Goal: Task Accomplishment & Management: Use online tool/utility

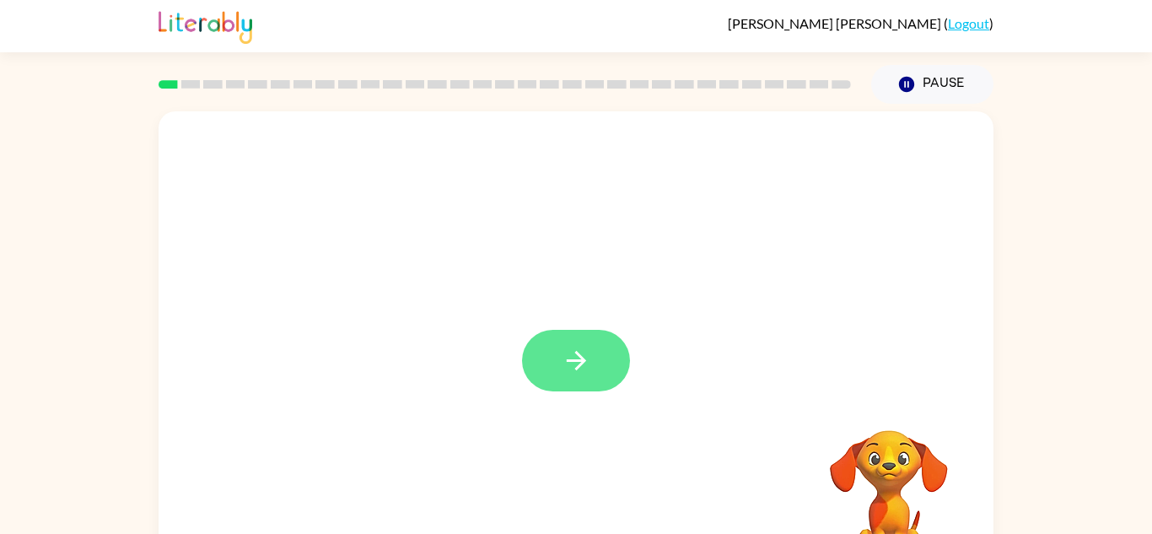
click at [546, 356] on button "button" at bounding box center [576, 361] width 108 height 62
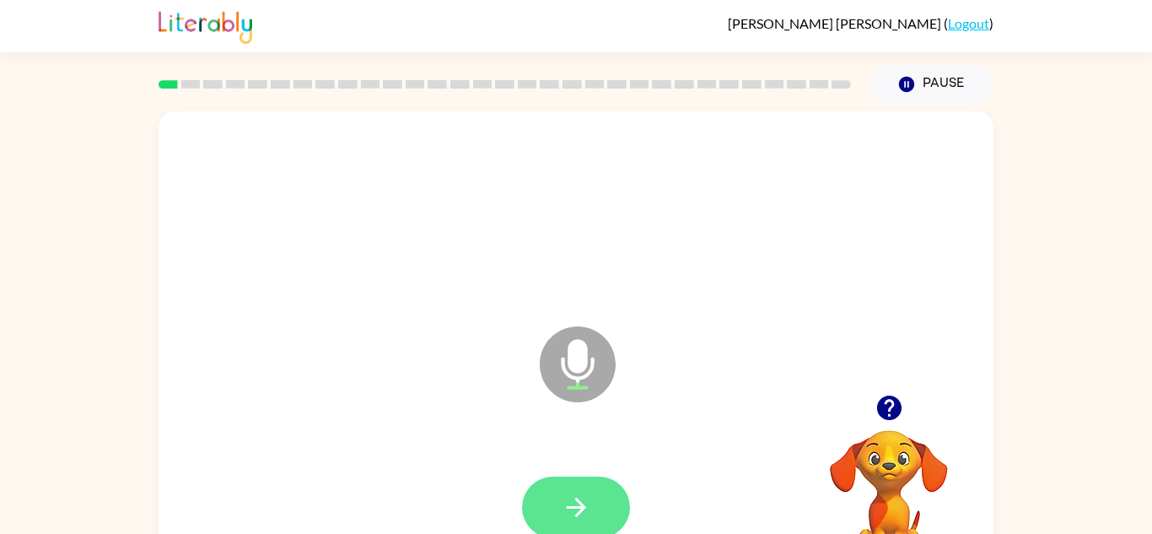
click at [554, 519] on button "button" at bounding box center [576, 508] width 108 height 62
click at [588, 513] on icon "button" at bounding box center [577, 508] width 30 height 30
click at [607, 495] on button "button" at bounding box center [576, 508] width 108 height 62
click at [590, 504] on icon "button" at bounding box center [577, 508] width 30 height 30
click at [595, 508] on button "button" at bounding box center [576, 508] width 108 height 62
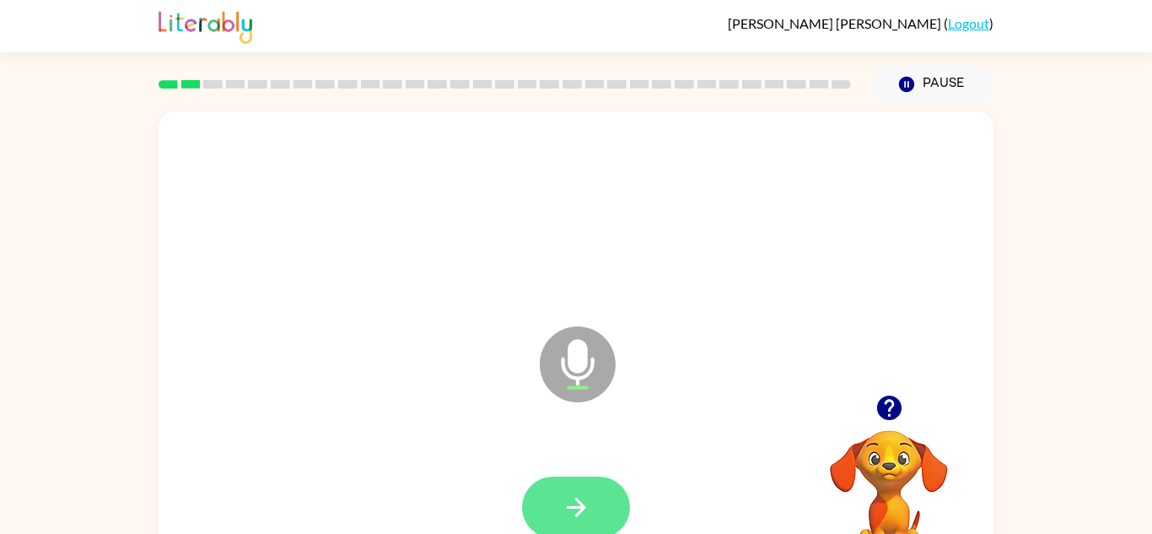
click at [603, 509] on button "button" at bounding box center [576, 508] width 108 height 62
click at [610, 504] on button "button" at bounding box center [576, 508] width 108 height 62
click at [556, 517] on button "button" at bounding box center [576, 508] width 108 height 62
click at [580, 509] on icon "button" at bounding box center [577, 508] width 30 height 30
click at [566, 504] on icon "button" at bounding box center [577, 508] width 30 height 30
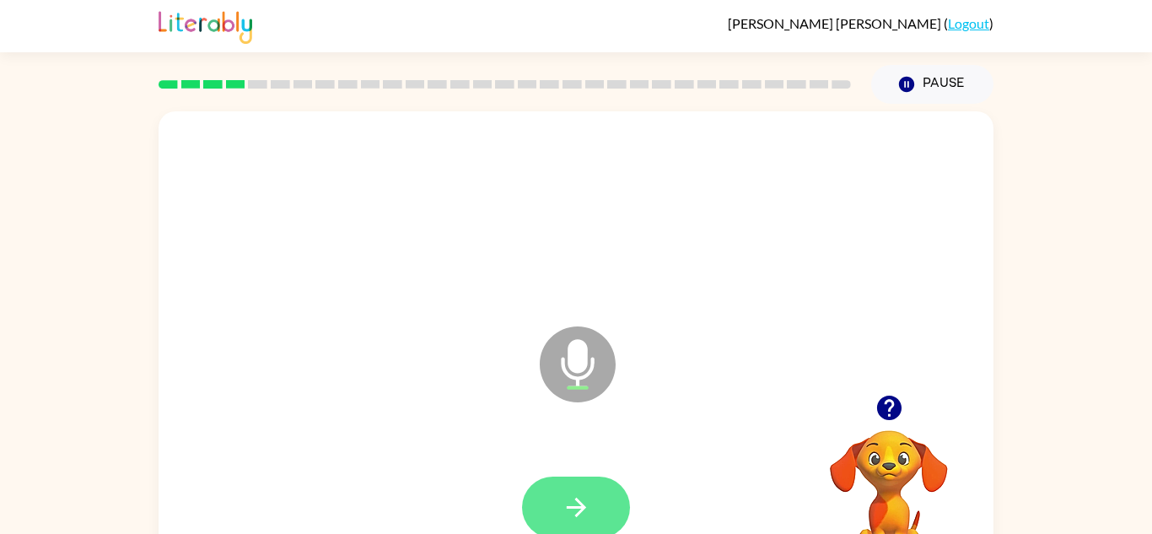
click at [583, 498] on icon "button" at bounding box center [577, 508] width 30 height 30
click at [590, 514] on icon "button" at bounding box center [577, 508] width 30 height 30
click at [593, 509] on button "button" at bounding box center [576, 508] width 108 height 62
click at [577, 507] on icon "button" at bounding box center [575, 507] width 19 height 19
click at [576, 509] on icon "button" at bounding box center [577, 508] width 30 height 30
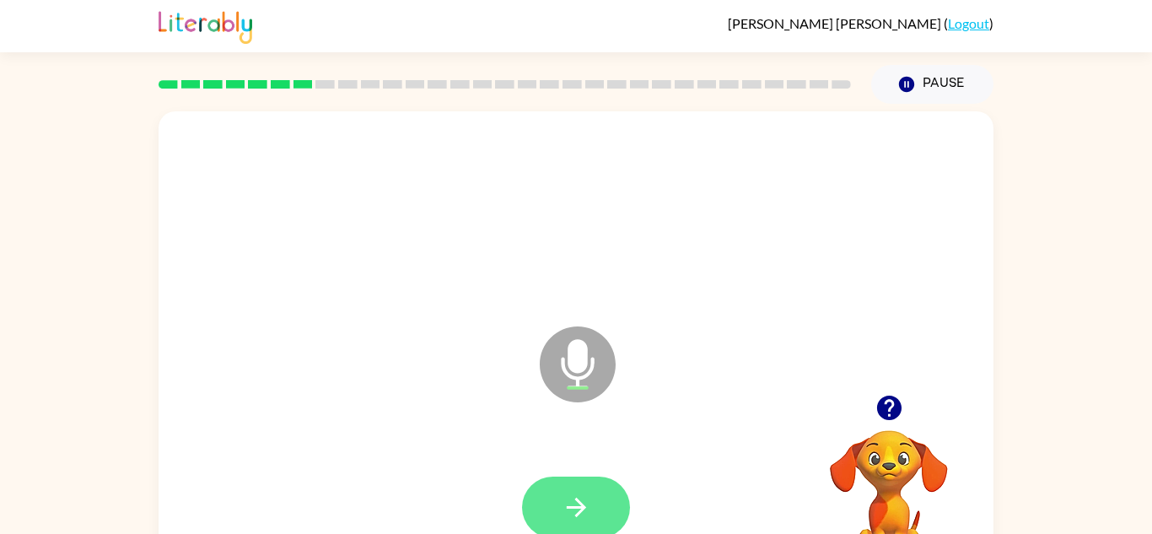
click at [599, 487] on button "button" at bounding box center [576, 508] width 108 height 62
click at [552, 515] on button "button" at bounding box center [576, 508] width 108 height 62
click at [550, 502] on button "button" at bounding box center [576, 508] width 108 height 62
click at [559, 495] on button "button" at bounding box center [576, 508] width 108 height 62
click at [553, 512] on button "button" at bounding box center [576, 508] width 108 height 62
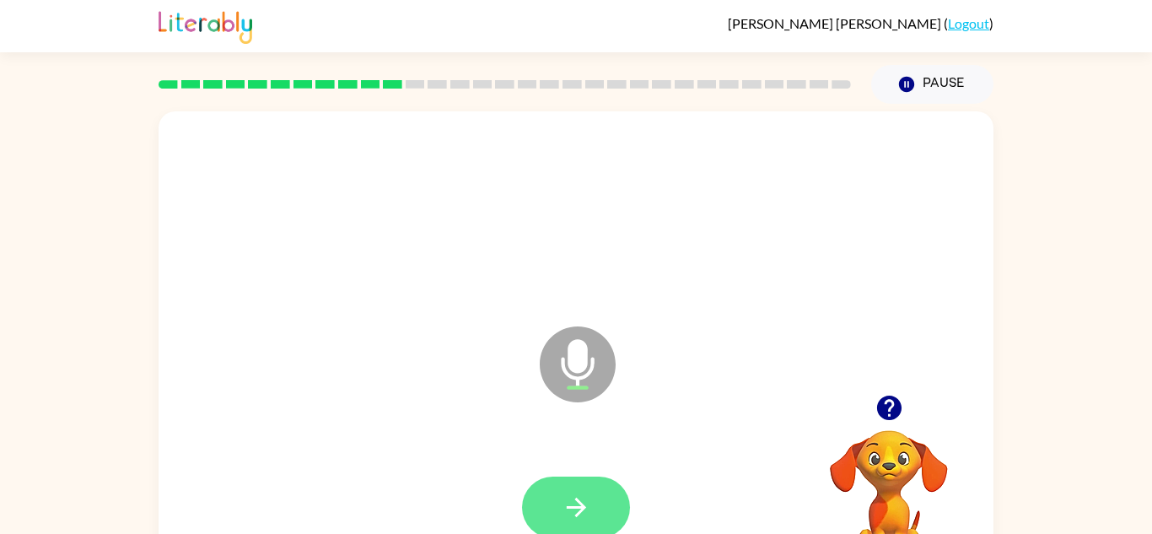
click at [557, 507] on button "button" at bounding box center [576, 508] width 108 height 62
click at [580, 490] on button "button" at bounding box center [576, 508] width 108 height 62
click at [584, 517] on icon "button" at bounding box center [577, 508] width 30 height 30
click at [590, 495] on icon "button" at bounding box center [577, 508] width 30 height 30
click at [591, 494] on button "button" at bounding box center [576, 508] width 108 height 62
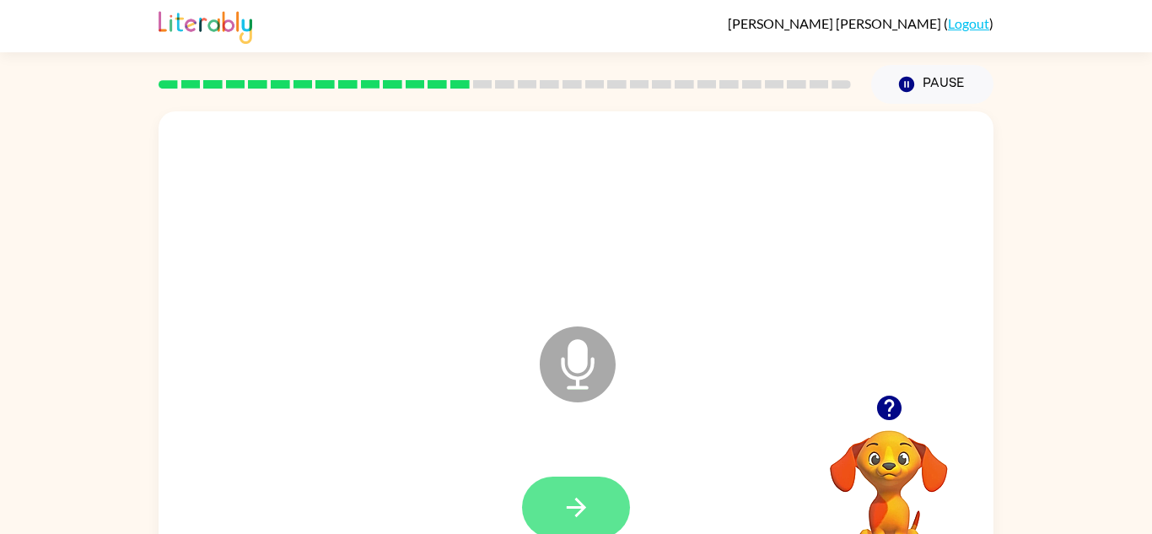
click at [586, 493] on icon "button" at bounding box center [577, 508] width 30 height 30
click at [601, 509] on button "button" at bounding box center [576, 508] width 108 height 62
click at [587, 509] on icon "button" at bounding box center [577, 508] width 30 height 30
click at [564, 510] on icon "button" at bounding box center [577, 508] width 30 height 30
click at [555, 509] on button "button" at bounding box center [576, 508] width 108 height 62
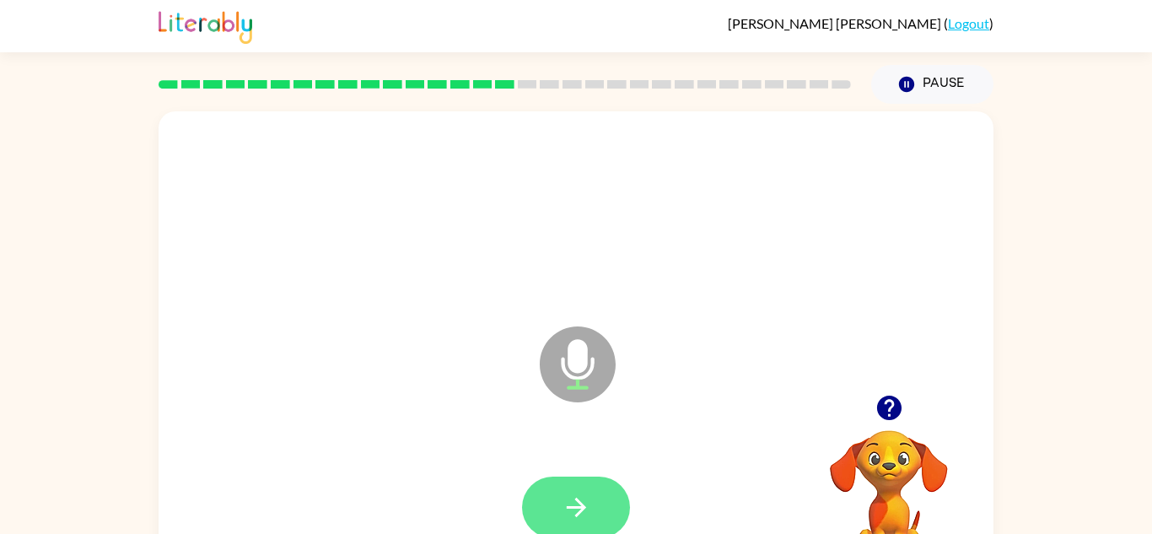
click at [585, 508] on icon "button" at bounding box center [575, 507] width 19 height 19
click at [604, 509] on button "button" at bounding box center [576, 508] width 108 height 62
click at [584, 502] on icon "button" at bounding box center [577, 508] width 30 height 30
click at [562, 508] on icon "button" at bounding box center [577, 508] width 30 height 30
click at [562, 504] on icon "button" at bounding box center [577, 508] width 30 height 30
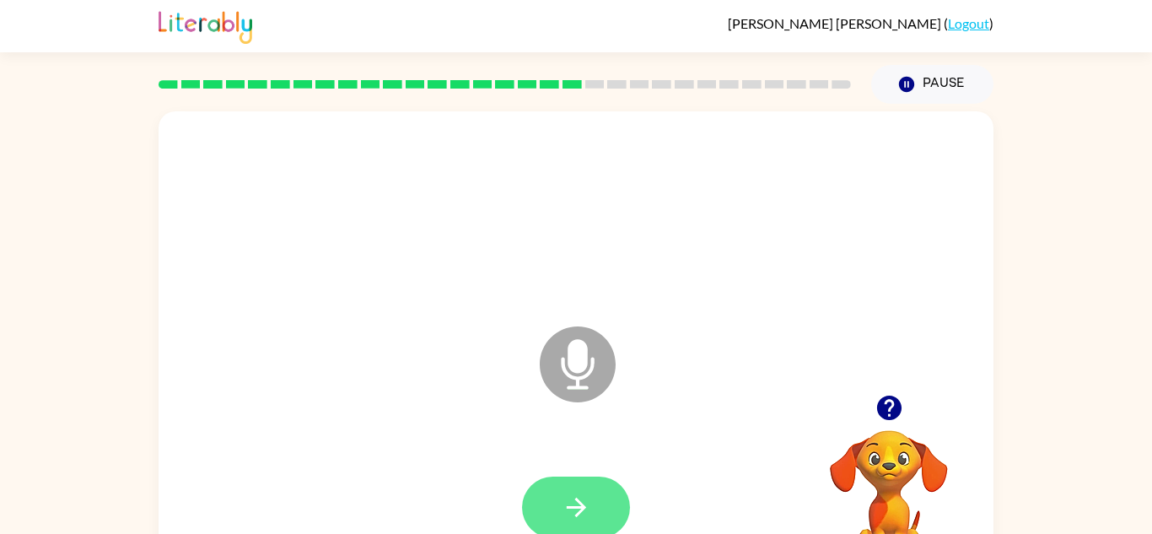
click at [575, 495] on icon "button" at bounding box center [577, 508] width 30 height 30
click at [574, 503] on icon "button" at bounding box center [577, 508] width 30 height 30
click at [562, 507] on icon "button" at bounding box center [577, 508] width 30 height 30
click at [537, 502] on button "button" at bounding box center [576, 508] width 108 height 62
click at [558, 511] on button "button" at bounding box center [576, 508] width 108 height 62
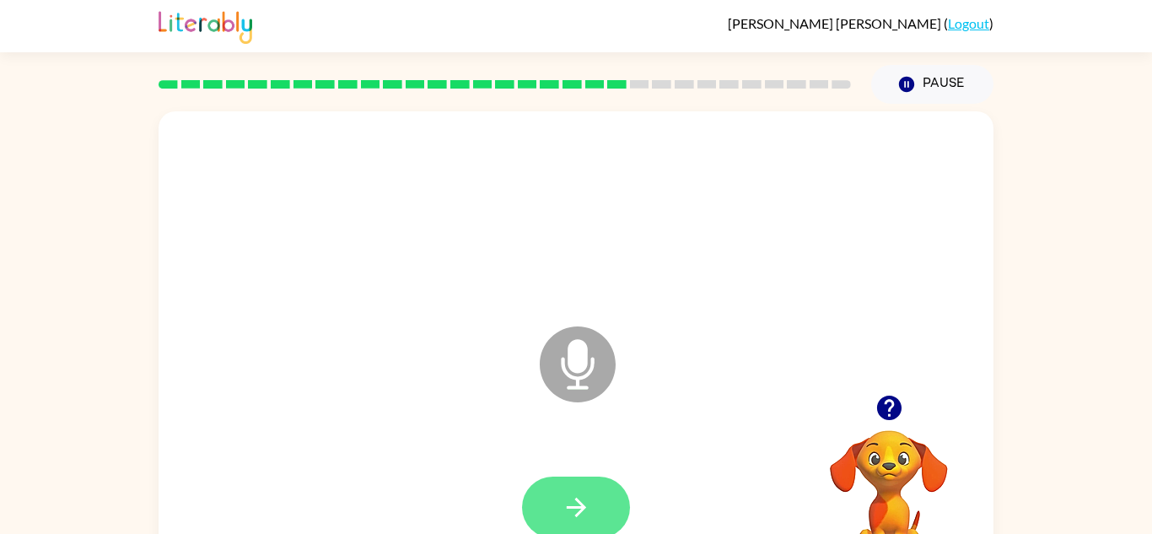
click at [565, 494] on icon "button" at bounding box center [577, 508] width 30 height 30
click at [536, 483] on button "button" at bounding box center [576, 508] width 108 height 62
click at [569, 522] on button "button" at bounding box center [576, 508] width 108 height 62
click at [542, 526] on button "button" at bounding box center [576, 508] width 108 height 62
click at [605, 518] on button "button" at bounding box center [576, 508] width 108 height 62
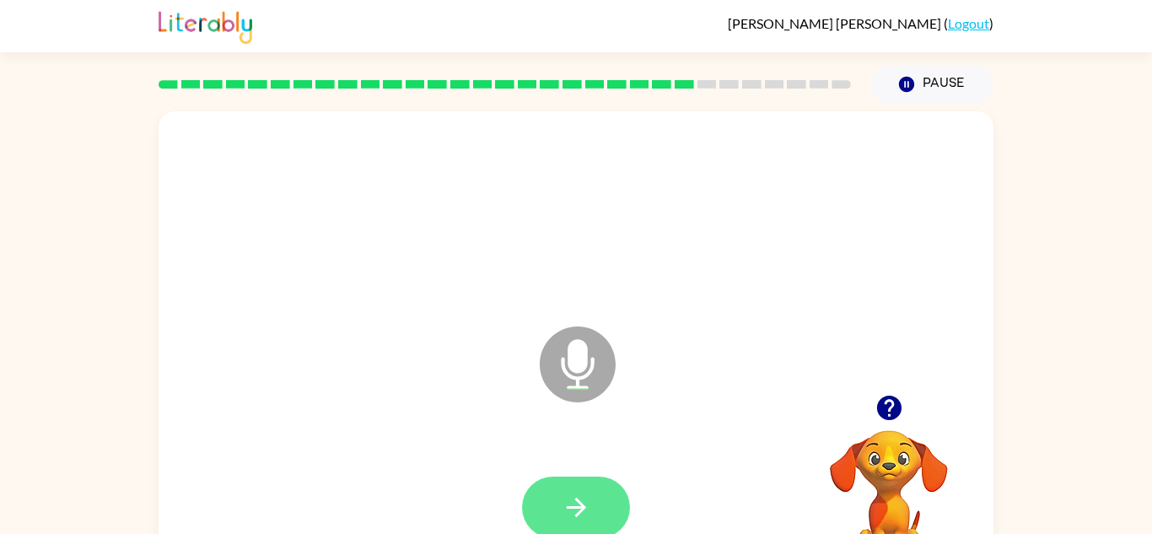
click at [585, 504] on icon "button" at bounding box center [577, 508] width 30 height 30
click at [585, 527] on button "button" at bounding box center [576, 508] width 108 height 62
click at [566, 502] on icon "button" at bounding box center [577, 508] width 30 height 30
click at [552, 477] on button "button" at bounding box center [576, 508] width 108 height 62
click at [587, 485] on button "button" at bounding box center [576, 508] width 108 height 62
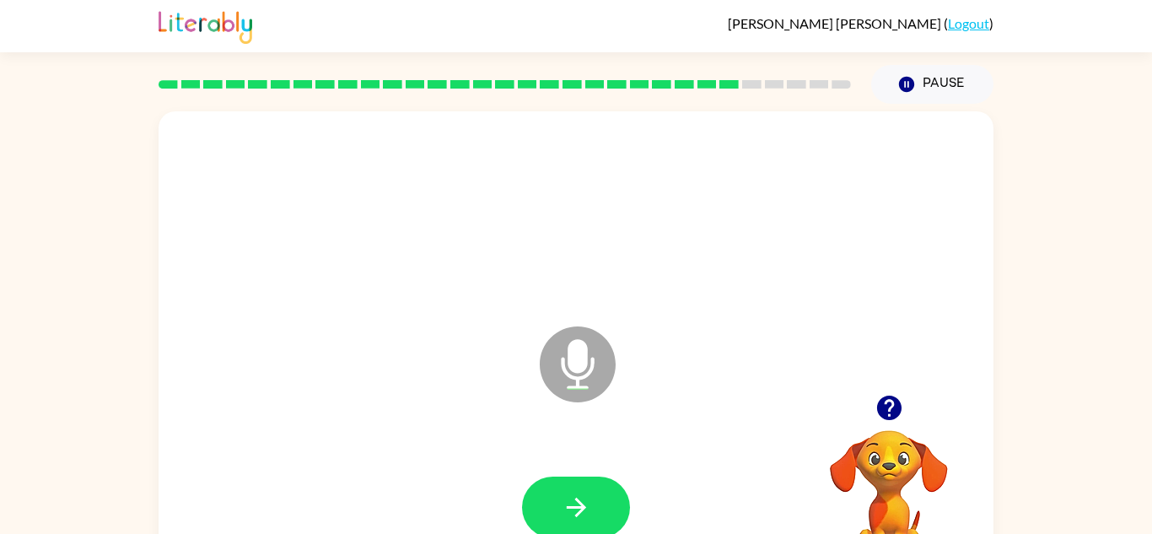
click at [590, 463] on div at bounding box center [575, 508] width 801 height 138
click at [589, 513] on icon "button" at bounding box center [577, 508] width 30 height 30
click at [585, 501] on icon "button" at bounding box center [577, 508] width 30 height 30
click at [590, 509] on icon "button" at bounding box center [577, 508] width 30 height 30
click at [561, 481] on button "button" at bounding box center [576, 508] width 108 height 62
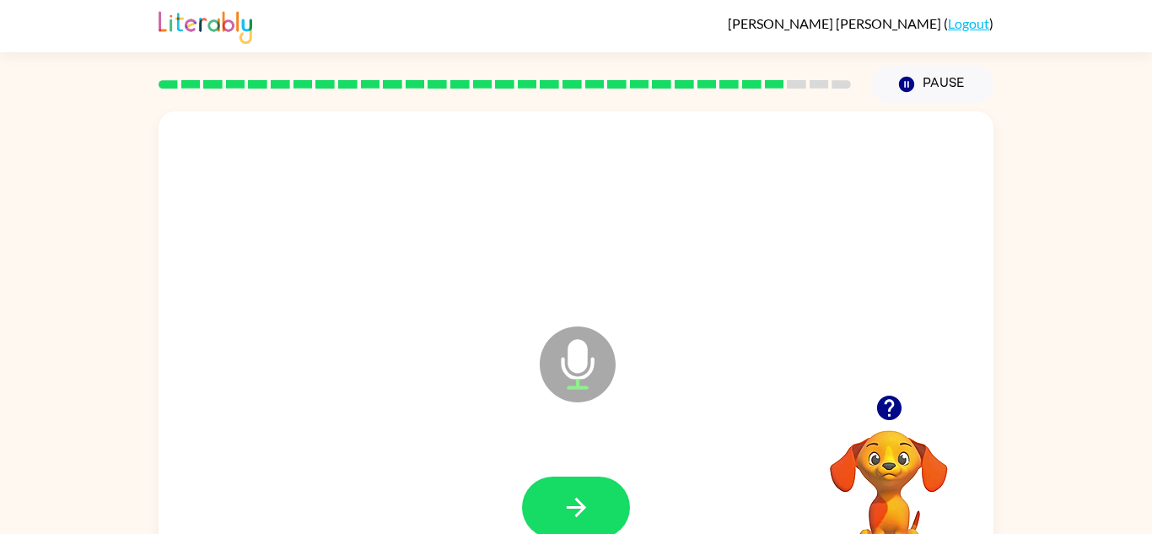
click at [557, 463] on div at bounding box center [575, 508] width 801 height 138
click at [555, 498] on button "button" at bounding box center [576, 508] width 108 height 62
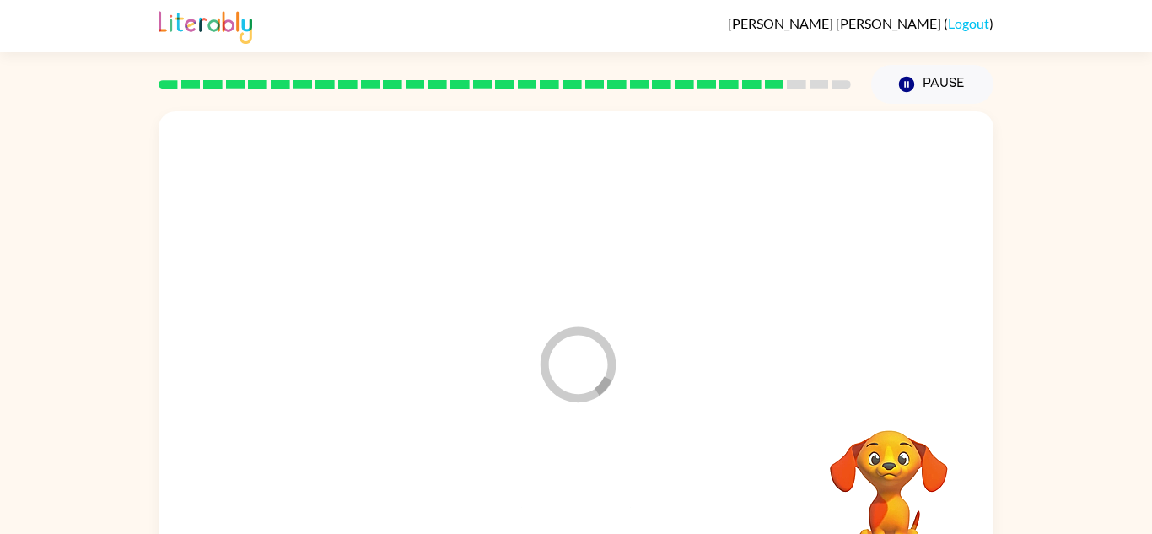
click at [558, 504] on div at bounding box center [575, 508] width 801 height 138
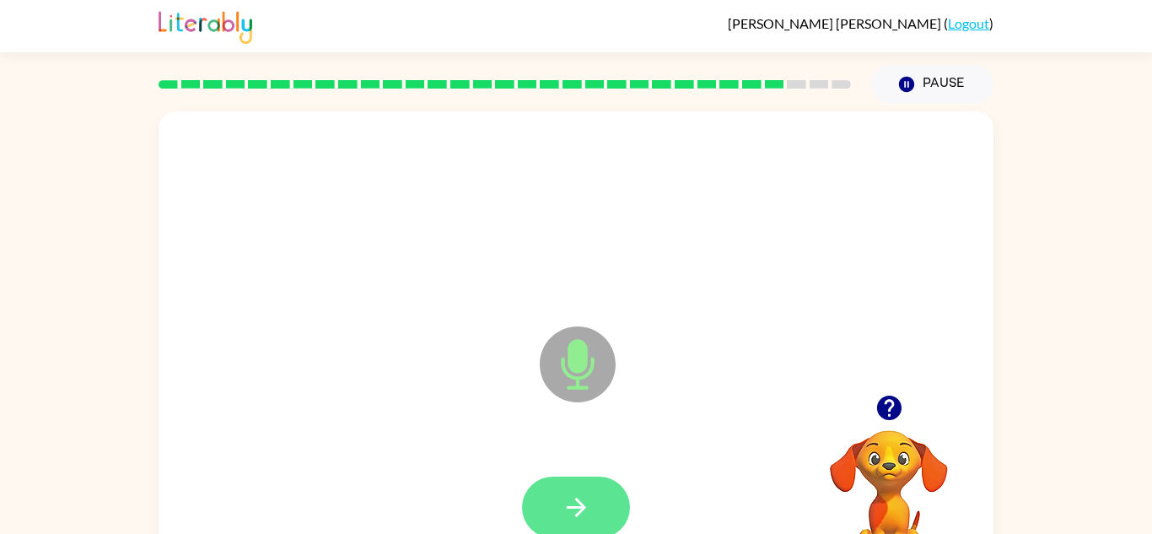
click at [585, 509] on icon "button" at bounding box center [577, 508] width 30 height 30
click at [601, 507] on button "button" at bounding box center [576, 508] width 108 height 62
click at [579, 502] on icon "button" at bounding box center [575, 507] width 19 height 19
click at [594, 503] on button "button" at bounding box center [576, 508] width 108 height 62
click at [590, 495] on icon "button" at bounding box center [577, 508] width 30 height 30
